Goal: Transaction & Acquisition: Subscribe to service/newsletter

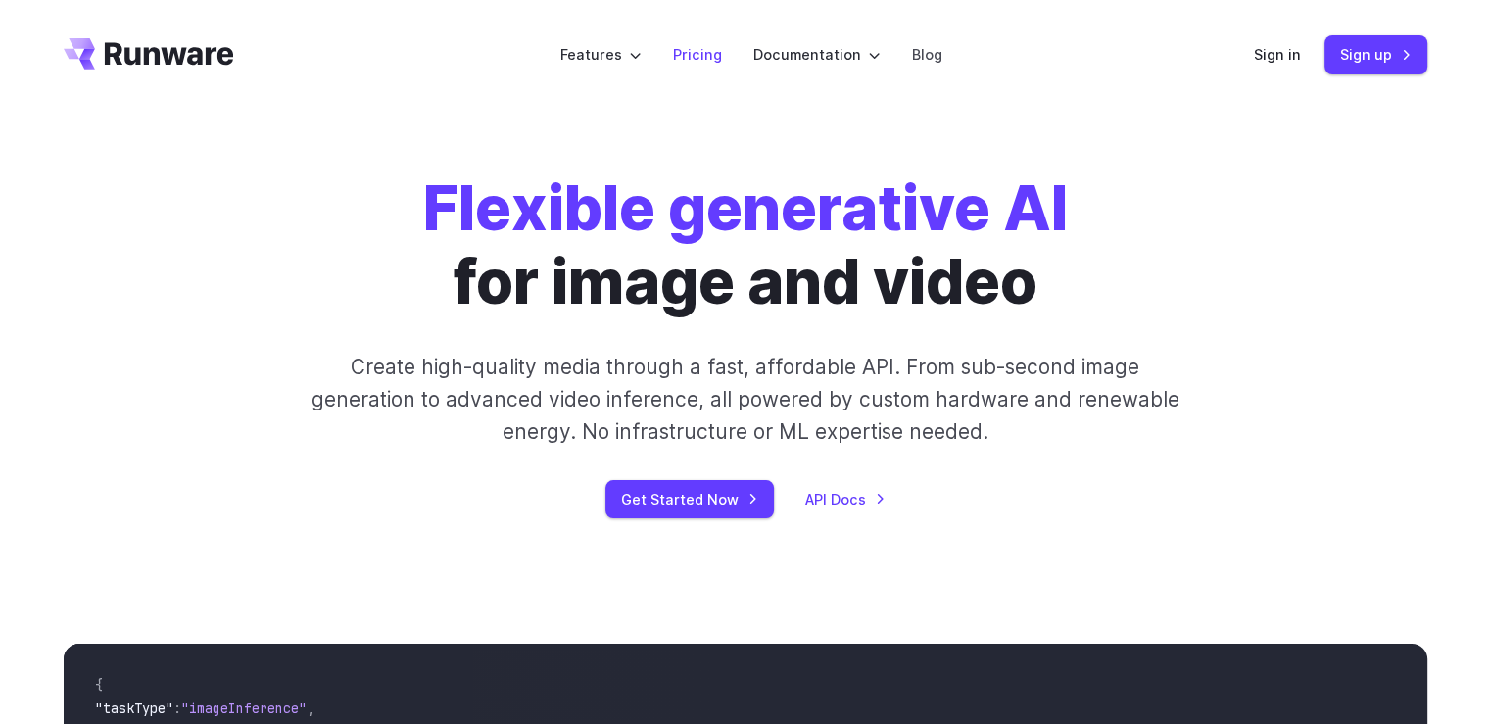
click at [688, 56] on link "Pricing" at bounding box center [697, 54] width 49 height 23
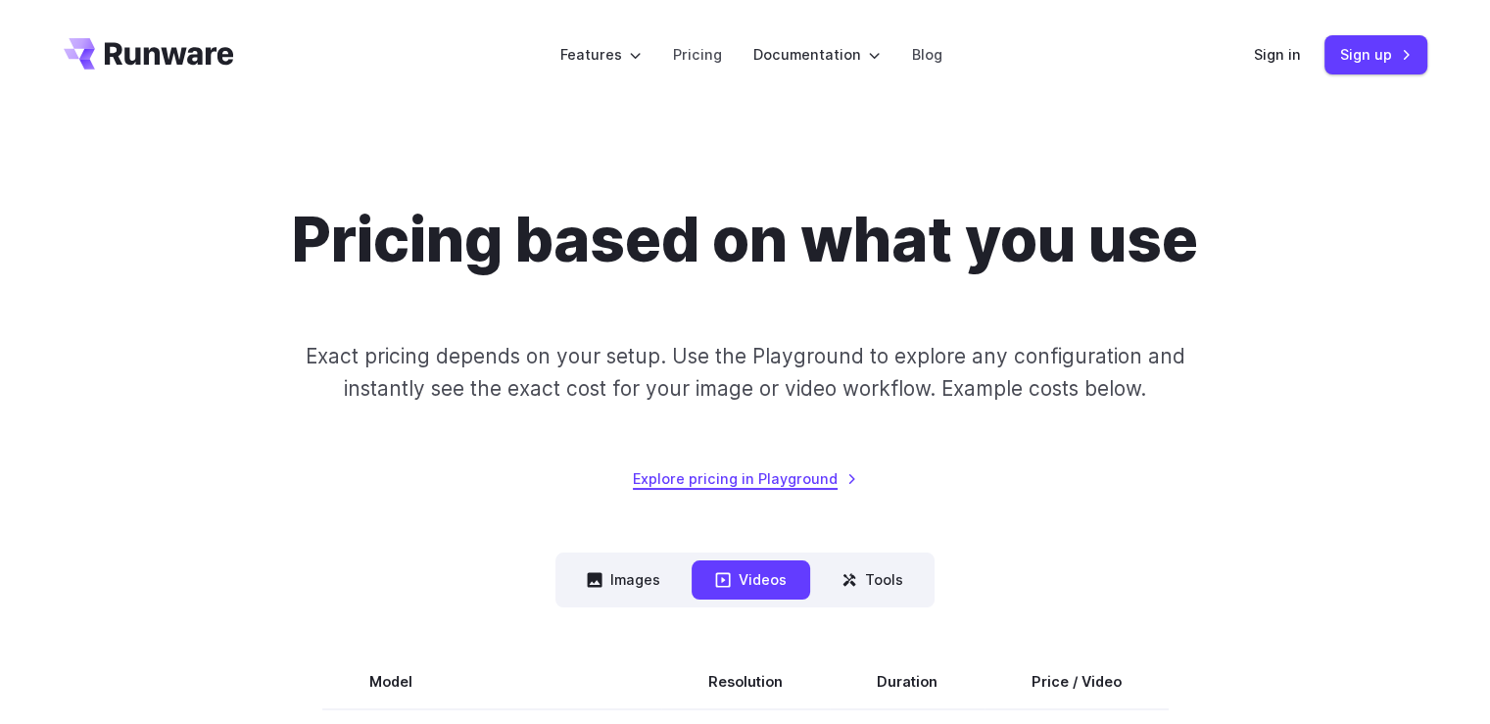
click at [770, 487] on link "Explore pricing in Playground" at bounding box center [745, 478] width 224 height 23
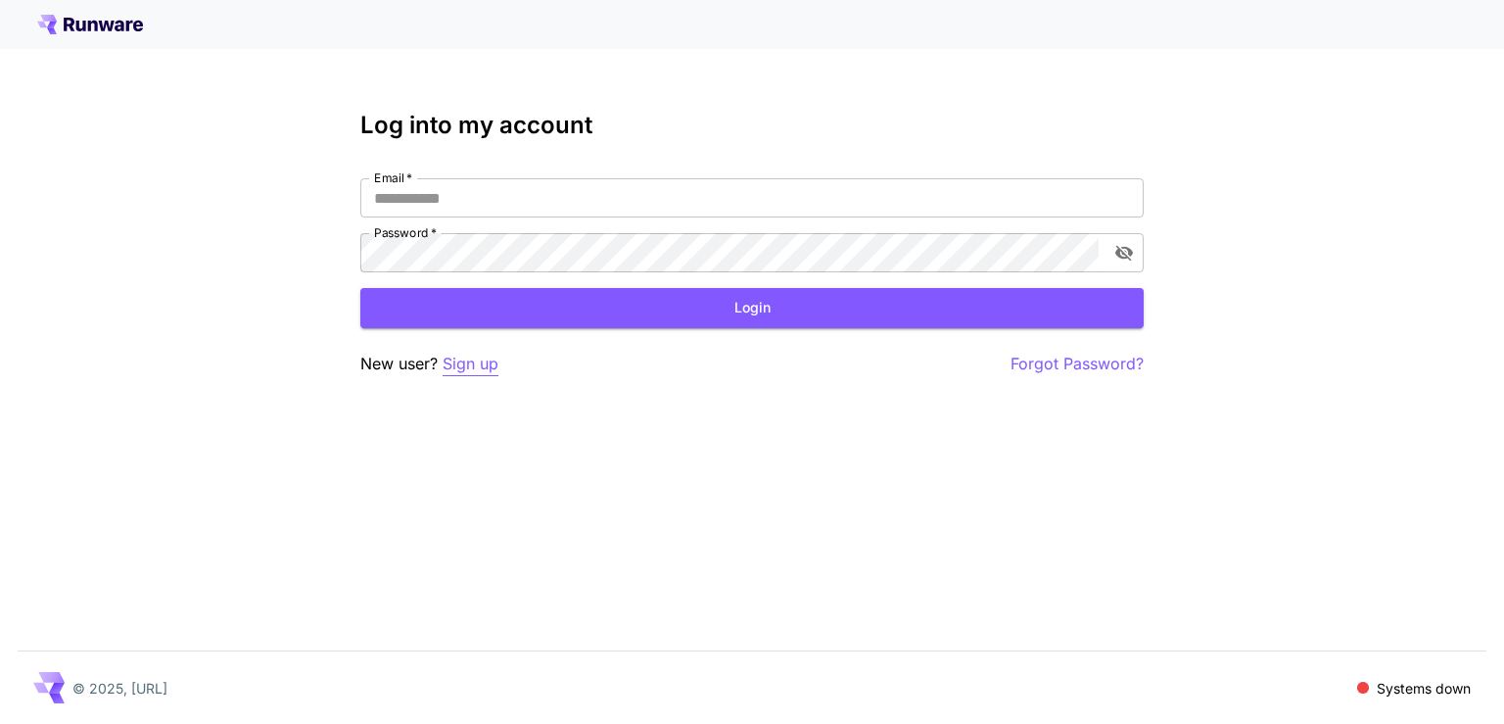
click at [487, 363] on p "Sign up" at bounding box center [471, 364] width 56 height 24
